Goal: Transaction & Acquisition: Purchase product/service

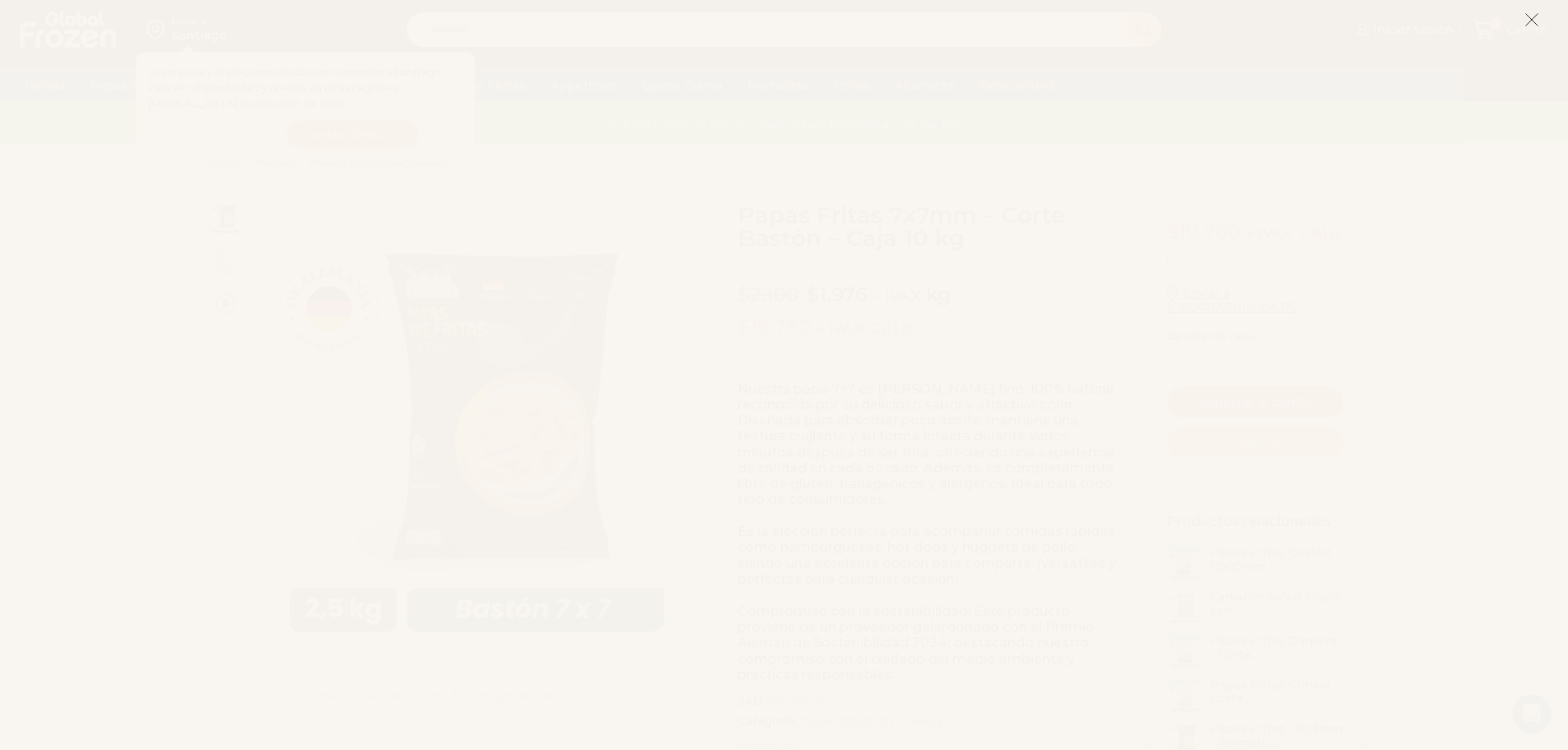
click at [1526, 16] on icon at bounding box center [1532, 19] width 15 height 15
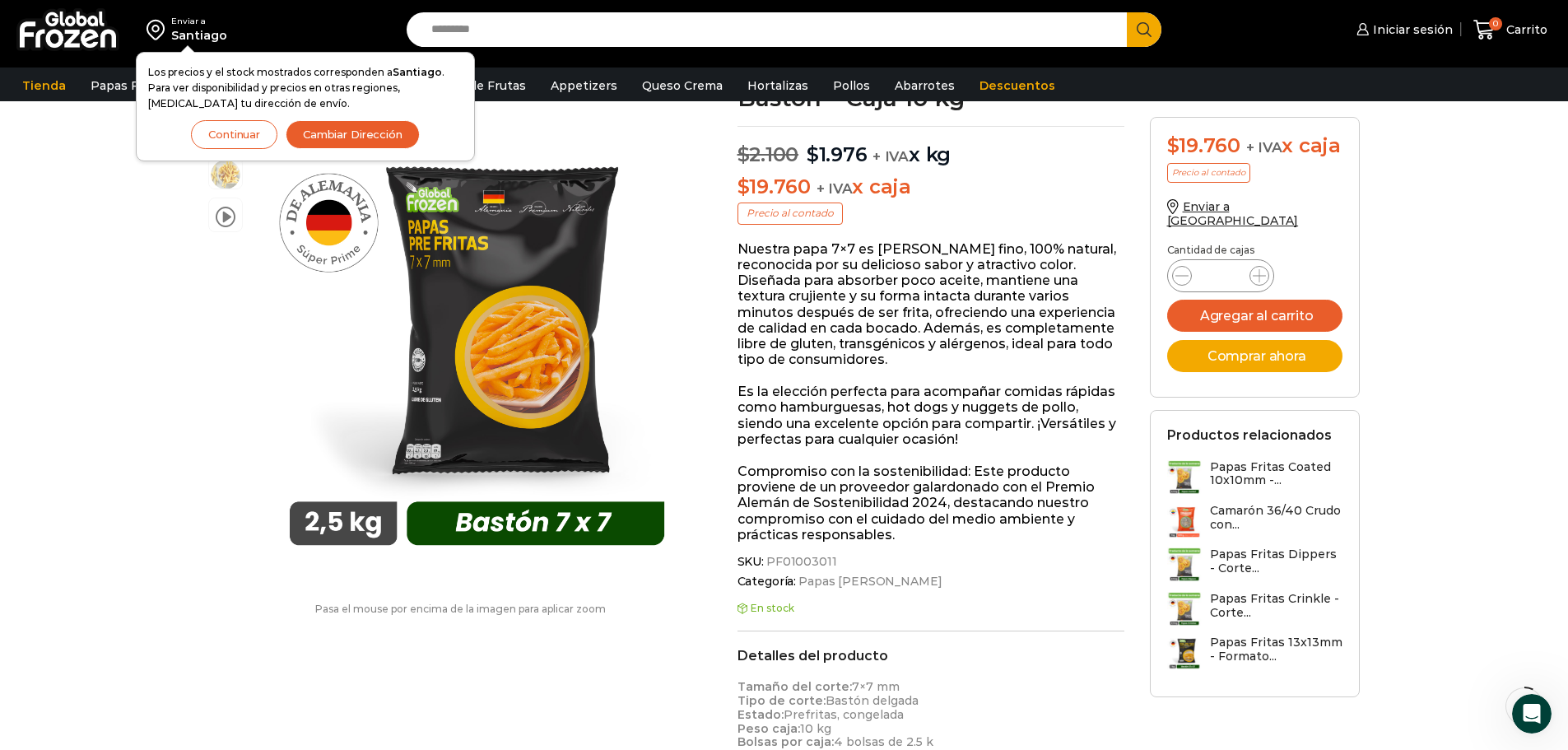
scroll to position [144, 0]
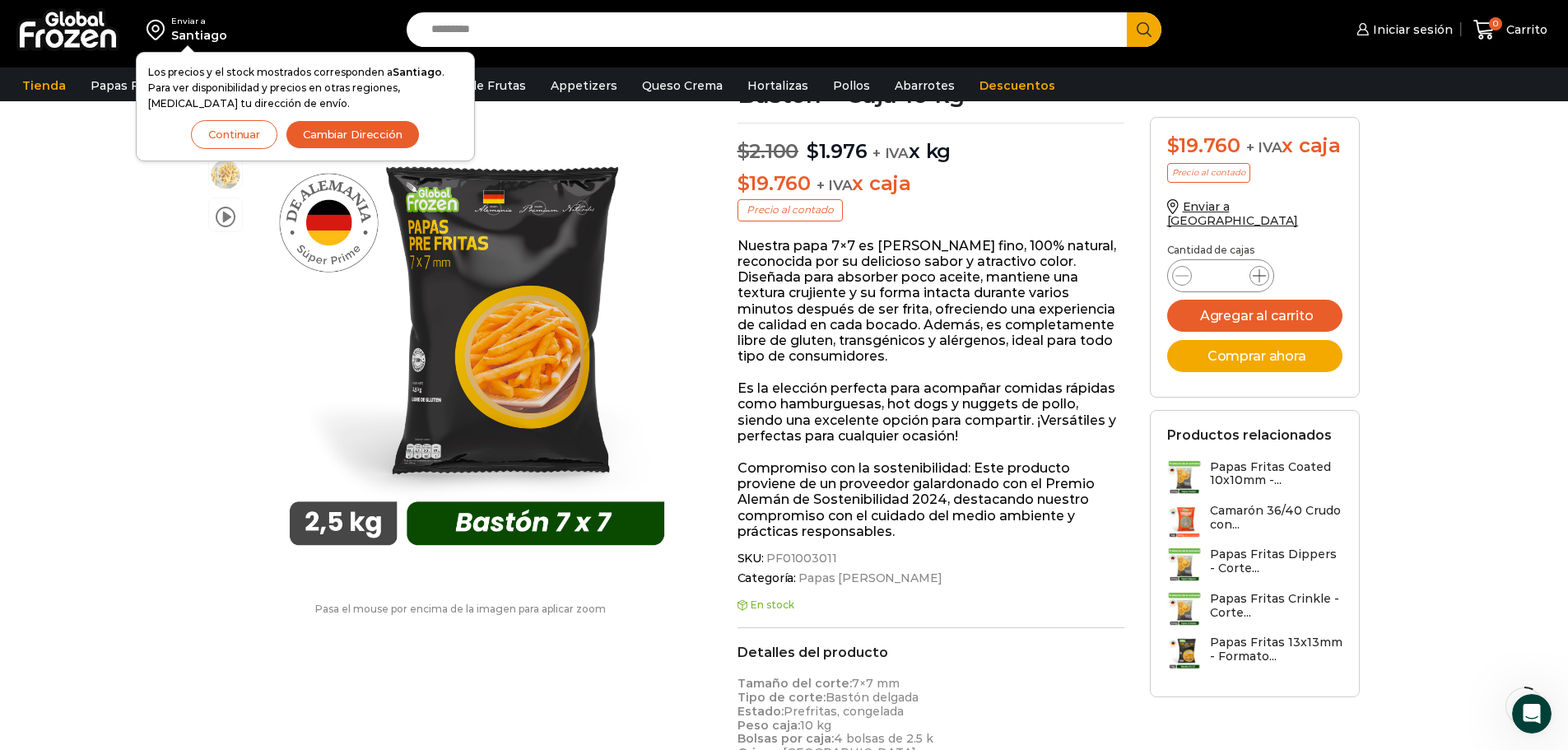
click at [1258, 269] on icon at bounding box center [1258, 275] width 13 height 13
click at [1264, 269] on icon at bounding box center [1258, 275] width 13 height 13
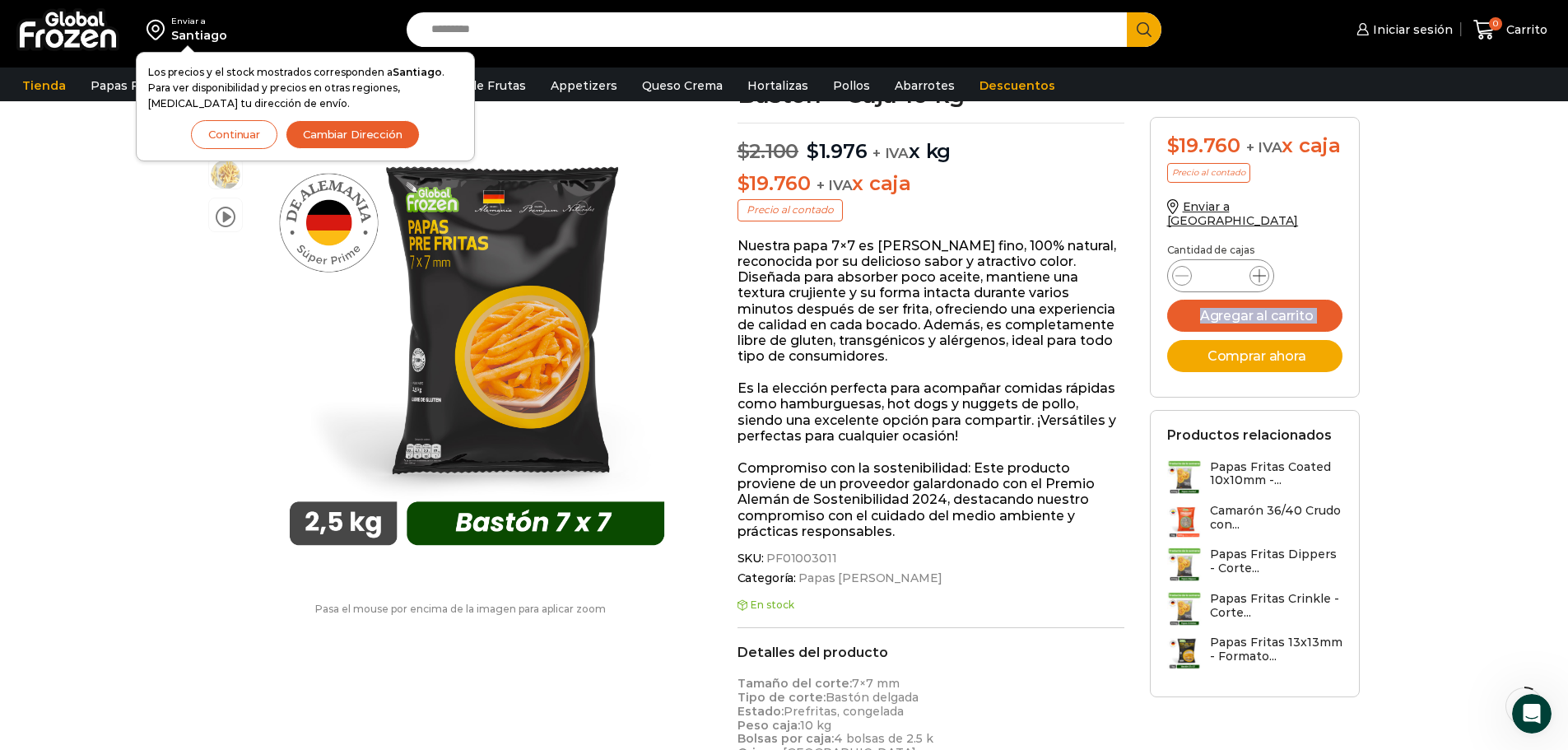
click at [1264, 269] on icon at bounding box center [1258, 275] width 13 height 13
click at [1256, 269] on icon at bounding box center [1258, 275] width 13 height 13
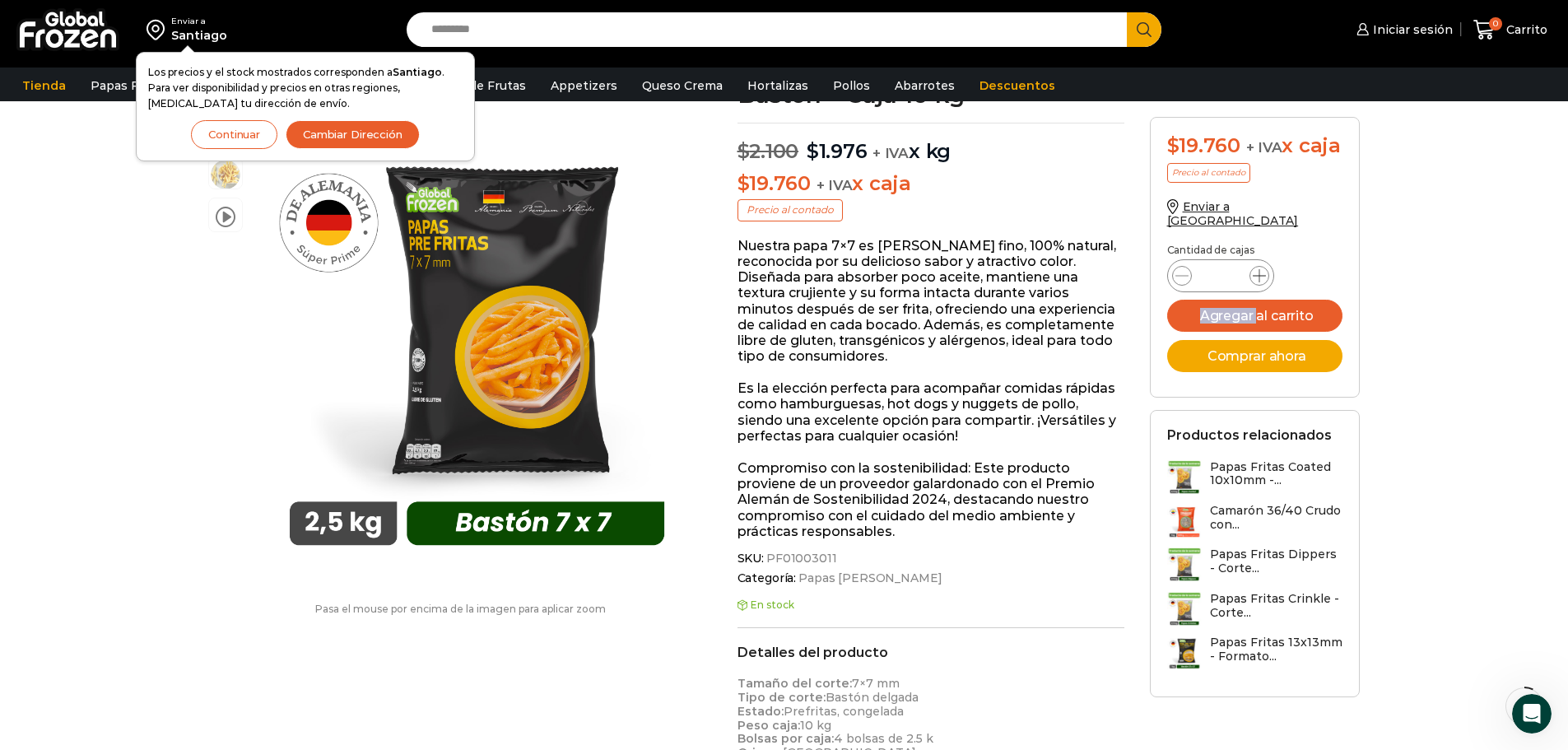
click at [1256, 269] on icon at bounding box center [1258, 275] width 13 height 13
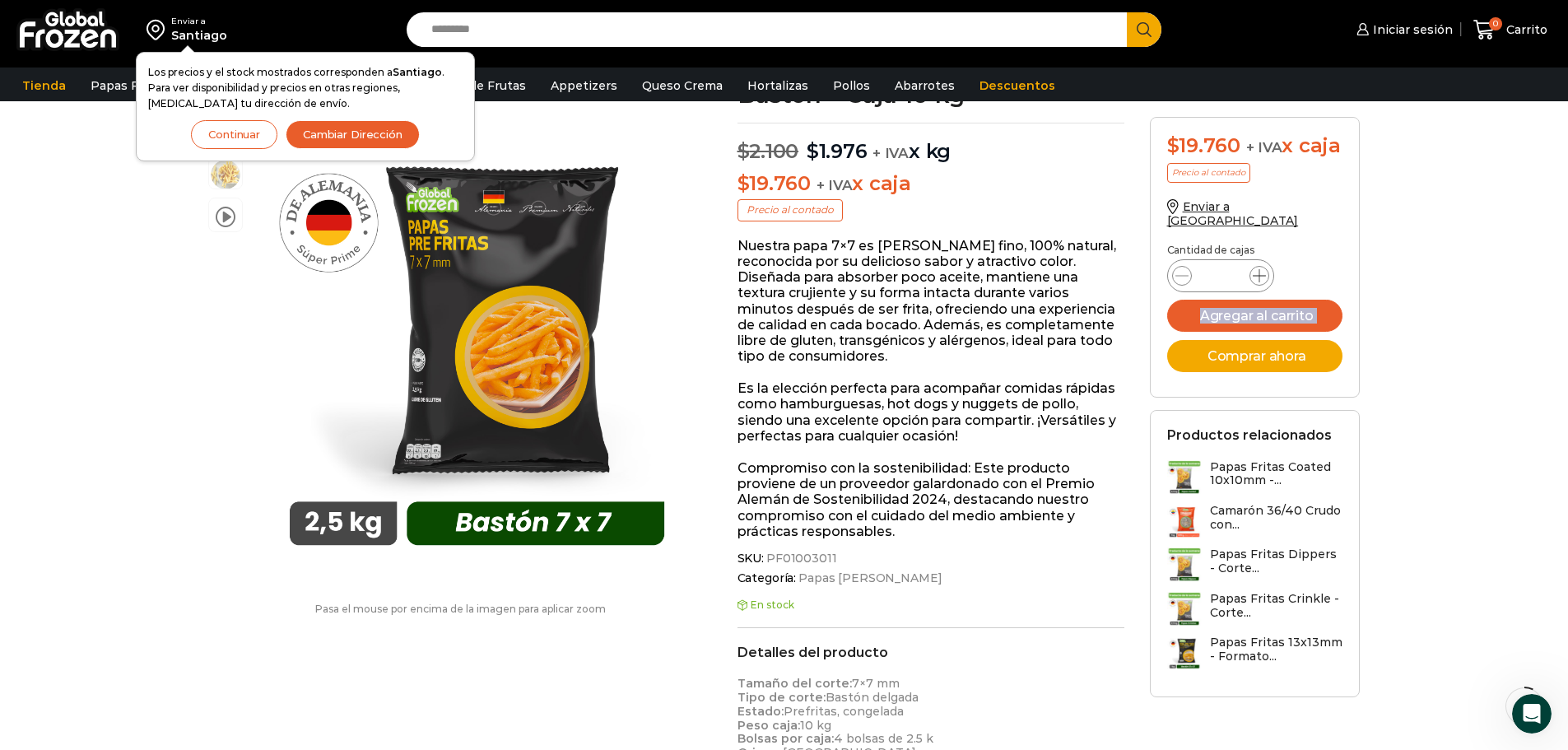
click at [1256, 269] on icon at bounding box center [1258, 275] width 13 height 13
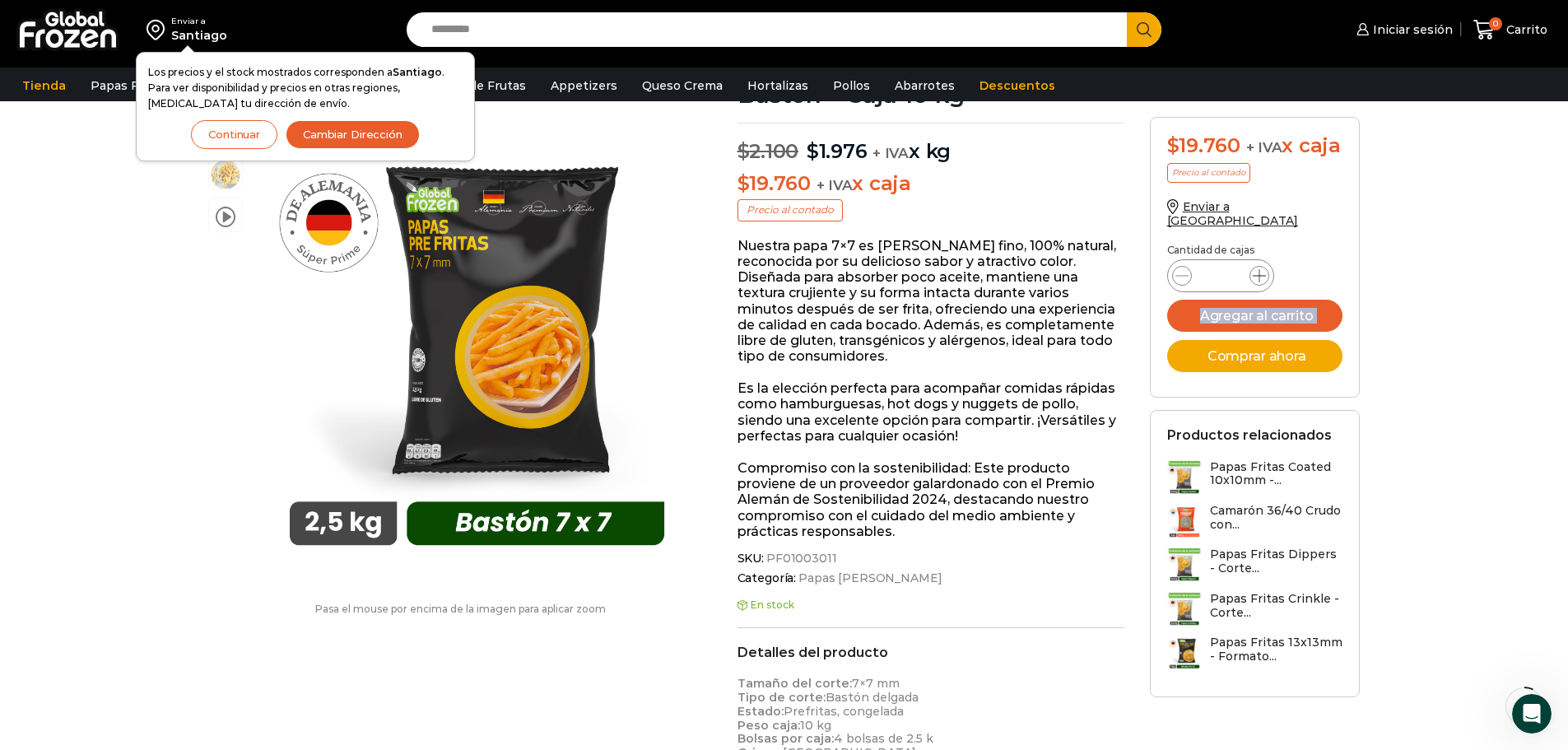
click at [1256, 269] on icon at bounding box center [1258, 275] width 13 height 13
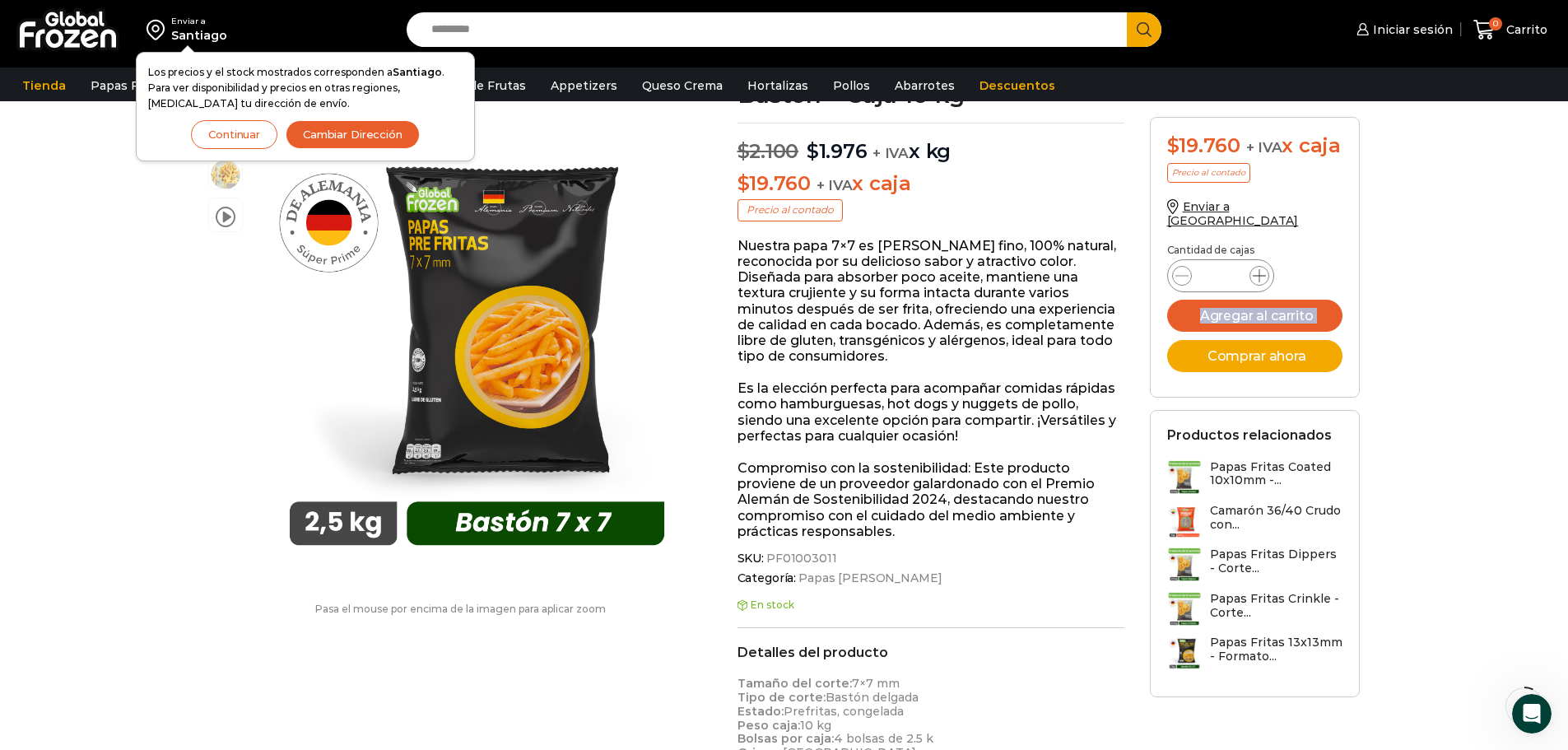
click at [1256, 269] on icon at bounding box center [1258, 275] width 13 height 13
type input "**"
click at [1310, 244] on p "Cantidad de cajas" at bounding box center [1255, 249] width 176 height 11
click at [1302, 308] on button "Agregar al carrito" at bounding box center [1255, 316] width 176 height 32
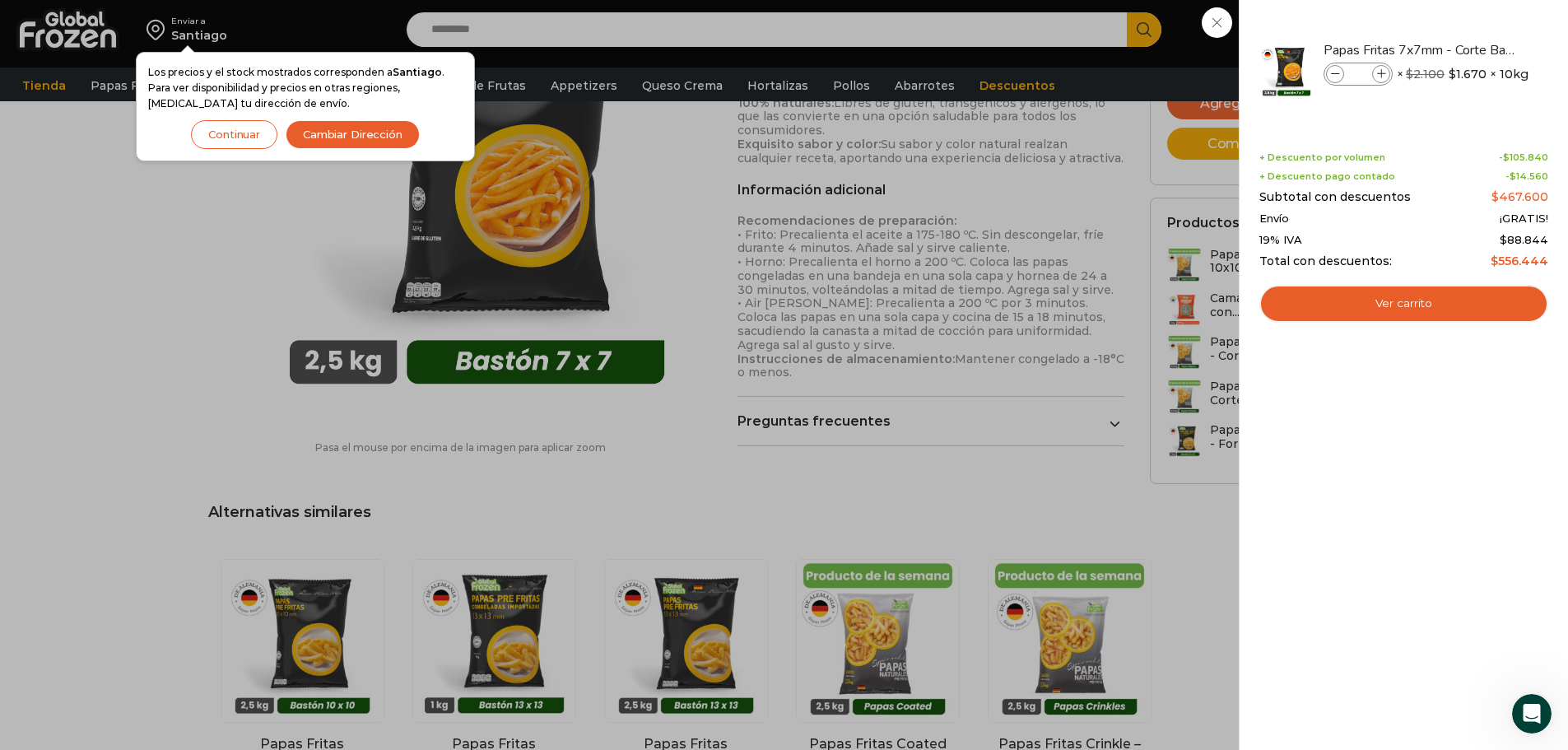
scroll to position [802, 0]
